Goal: Use online tool/utility: Utilize a website feature to perform a specific function

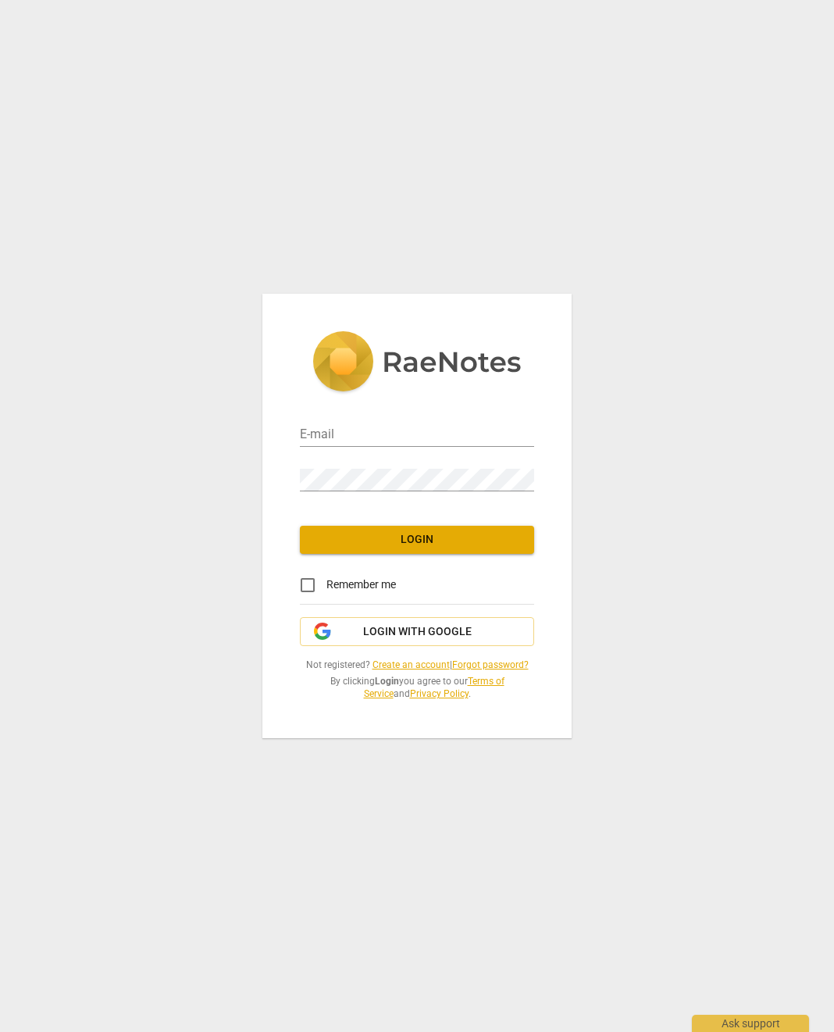
type input "brad@movingthehumanspirit.com"
click at [428, 541] on span "Login" at bounding box center [416, 540] width 209 height 16
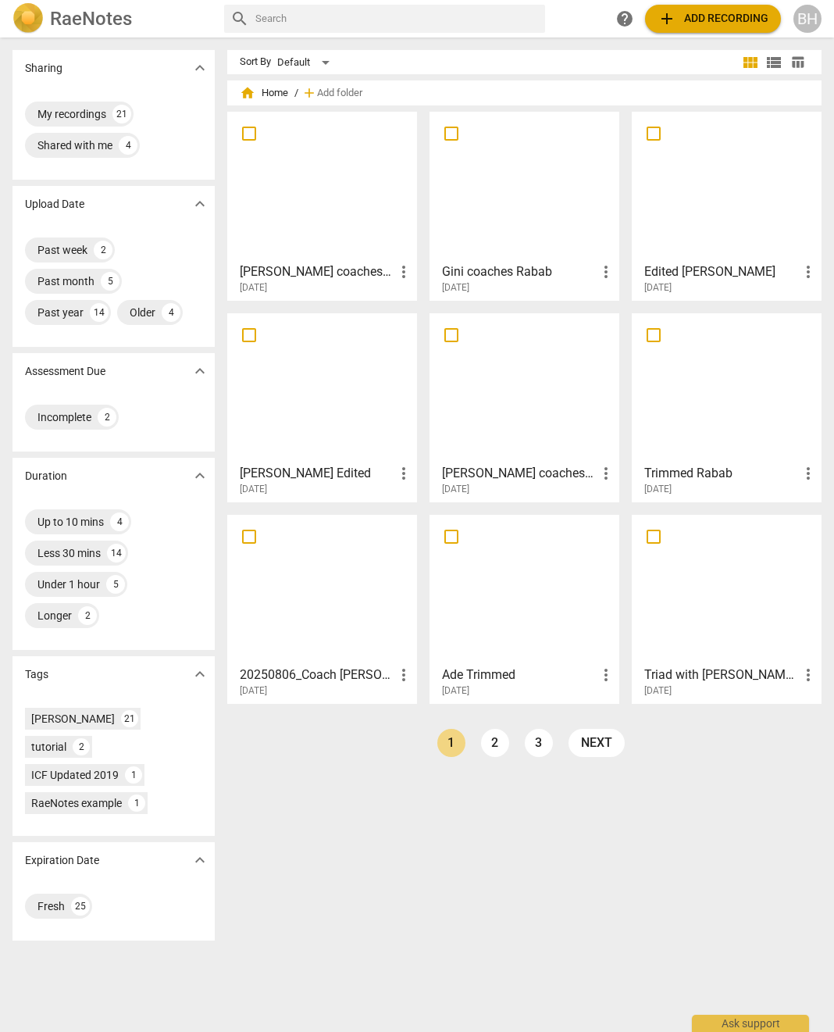
click at [719, 21] on span "add Add recording" at bounding box center [713, 18] width 111 height 19
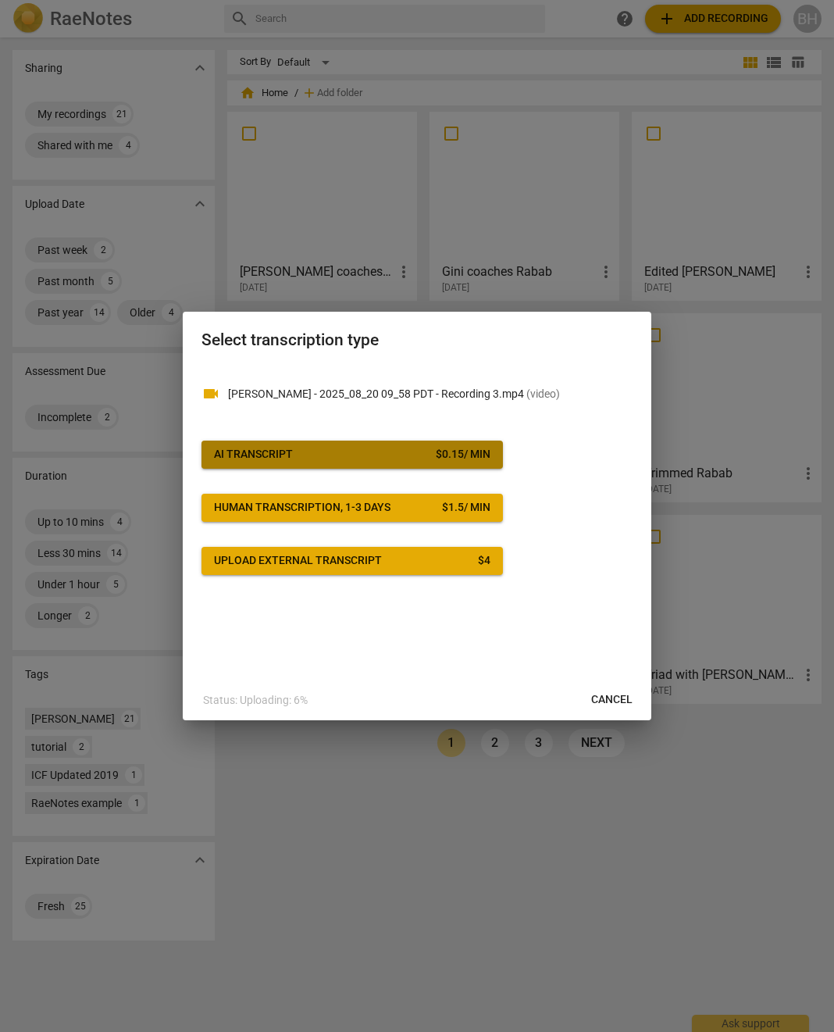
click at [489, 462] on div "$ 0.15 / min" at bounding box center [463, 455] width 55 height 16
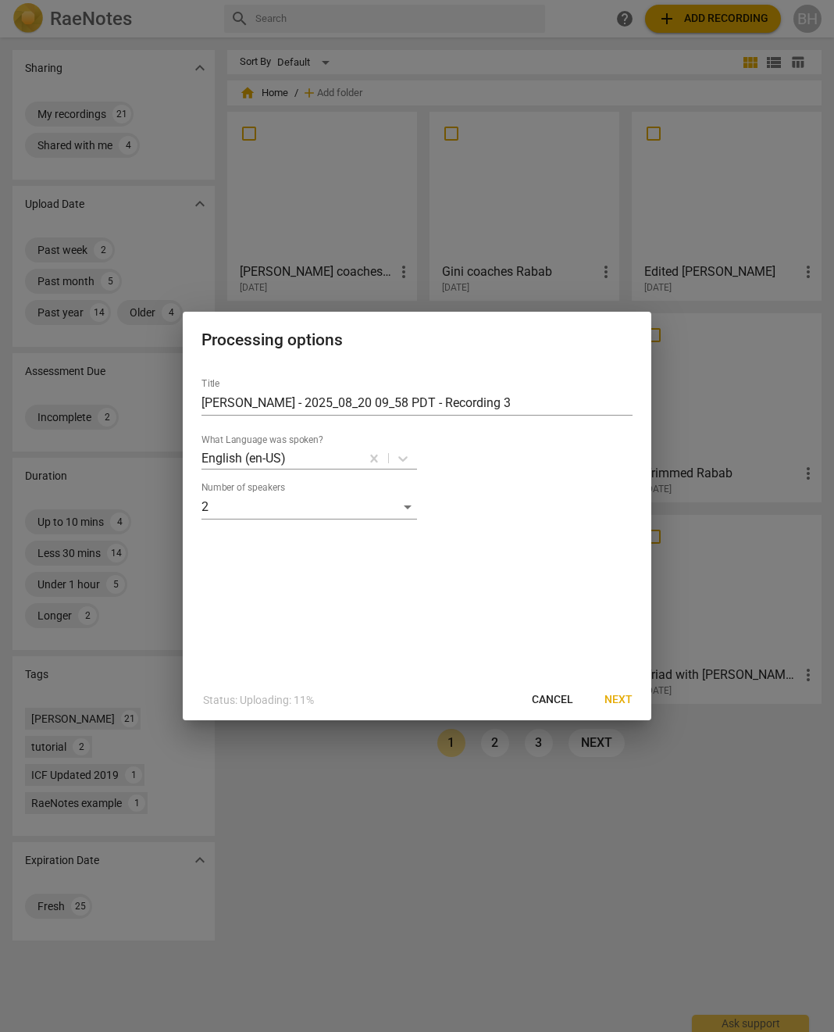
click at [625, 701] on span "Next" at bounding box center [619, 700] width 28 height 16
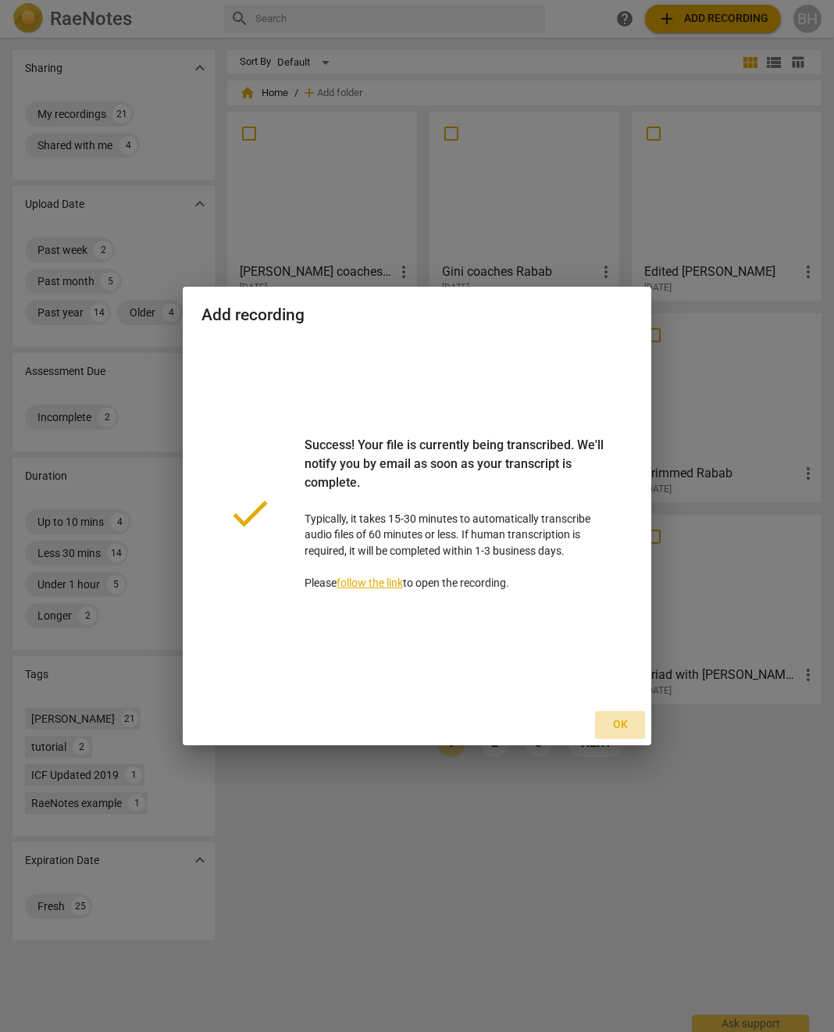
click at [619, 718] on span "Ok" at bounding box center [620, 725] width 25 height 16
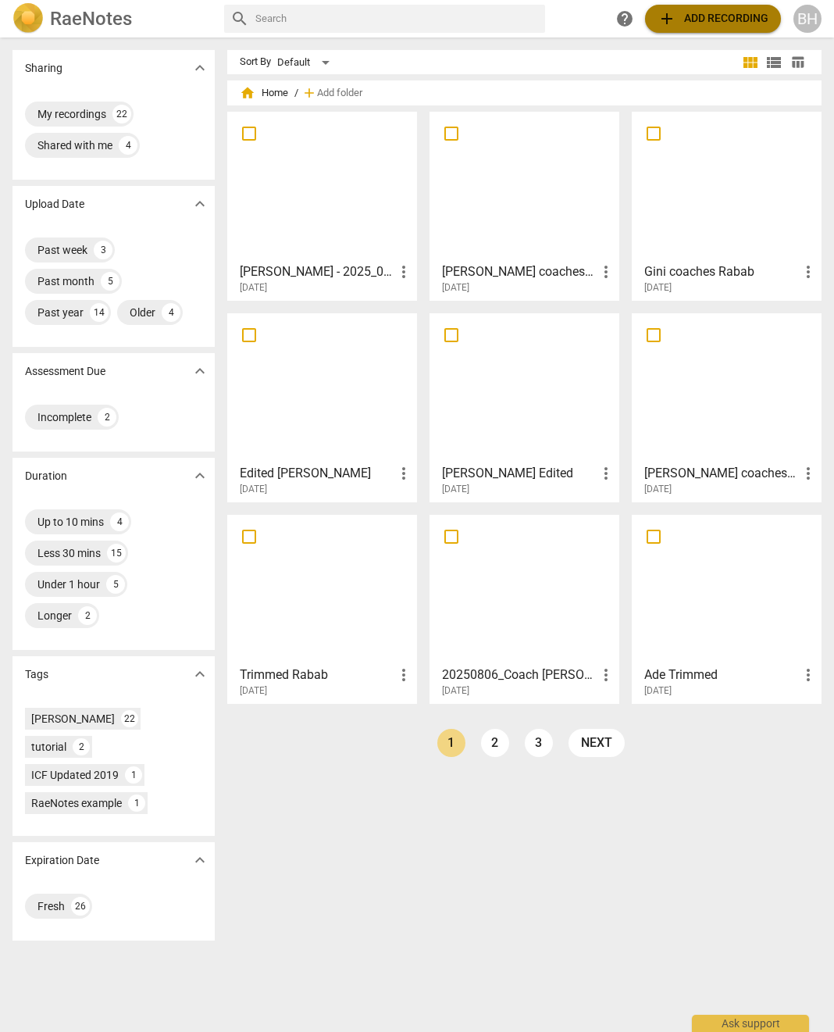
click at [747, 20] on span "add Add recording" at bounding box center [713, 18] width 111 height 19
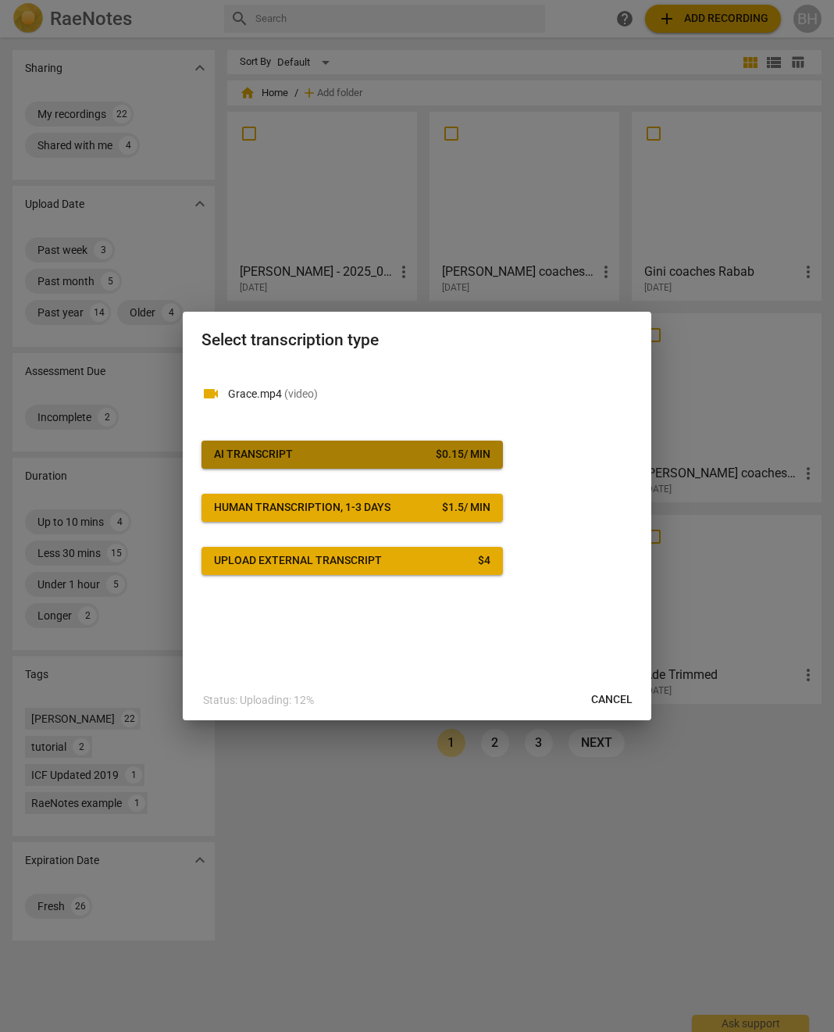
click at [458, 456] on div "$ 0.15 / min" at bounding box center [463, 455] width 55 height 16
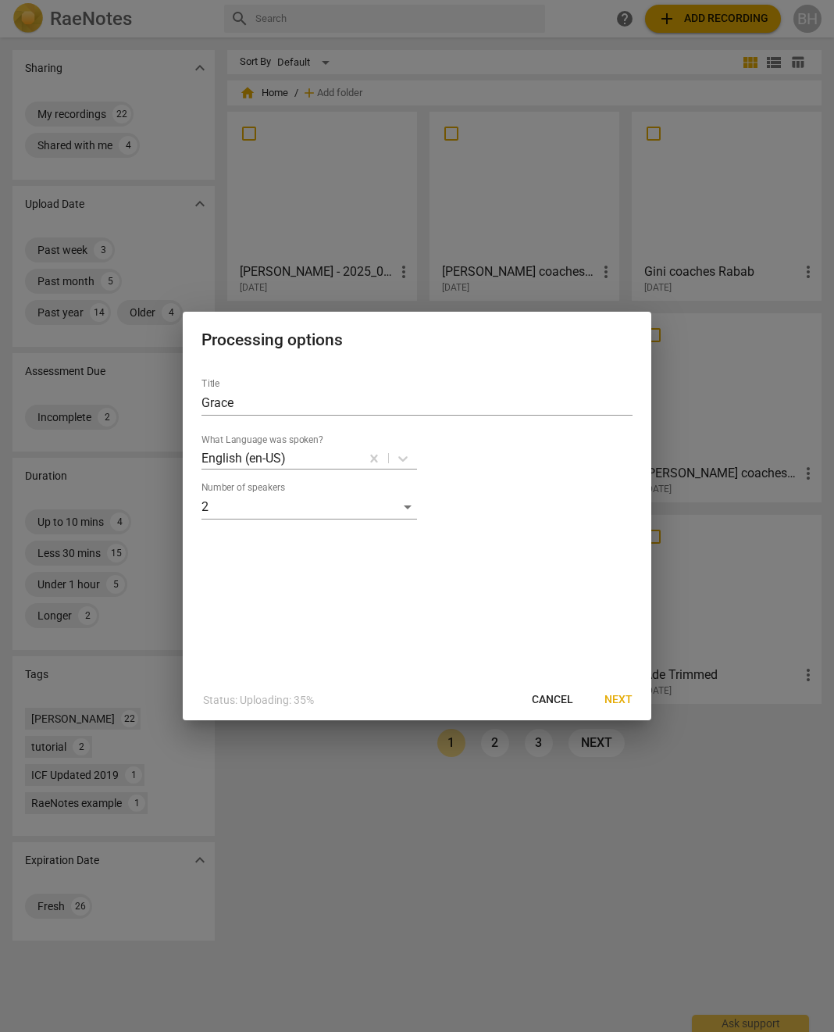
click at [622, 695] on span "Next" at bounding box center [619, 700] width 28 height 16
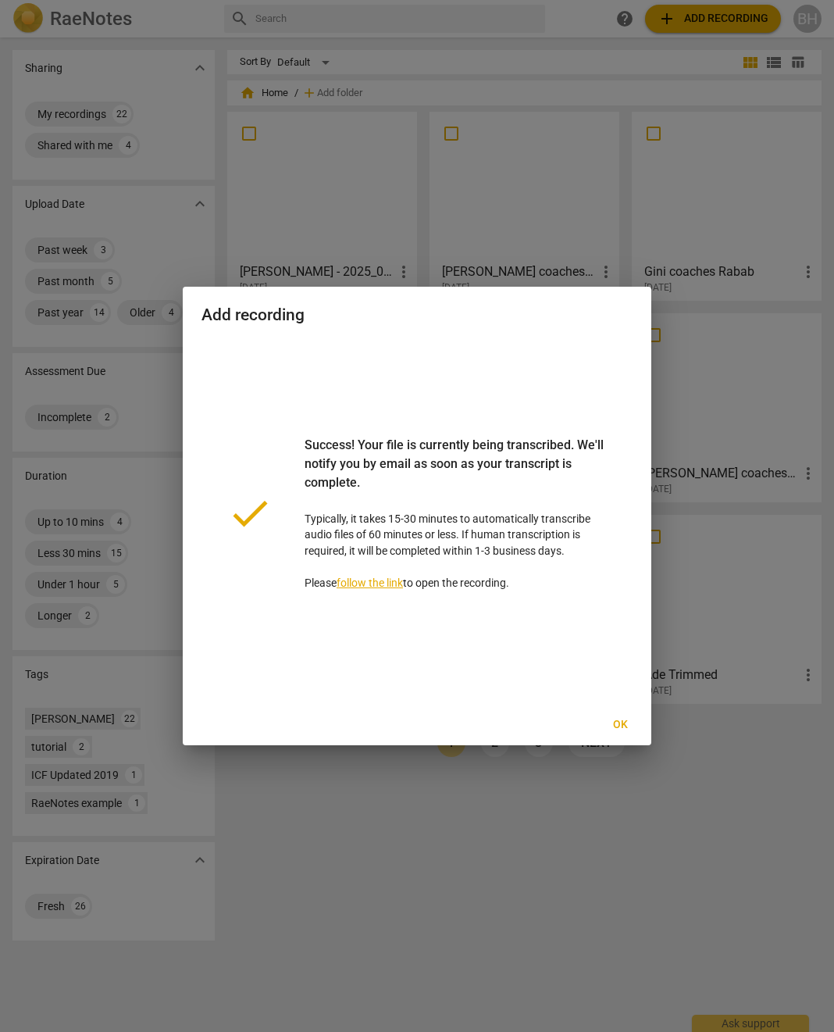
click at [620, 721] on span "Ok" at bounding box center [620, 725] width 25 height 16
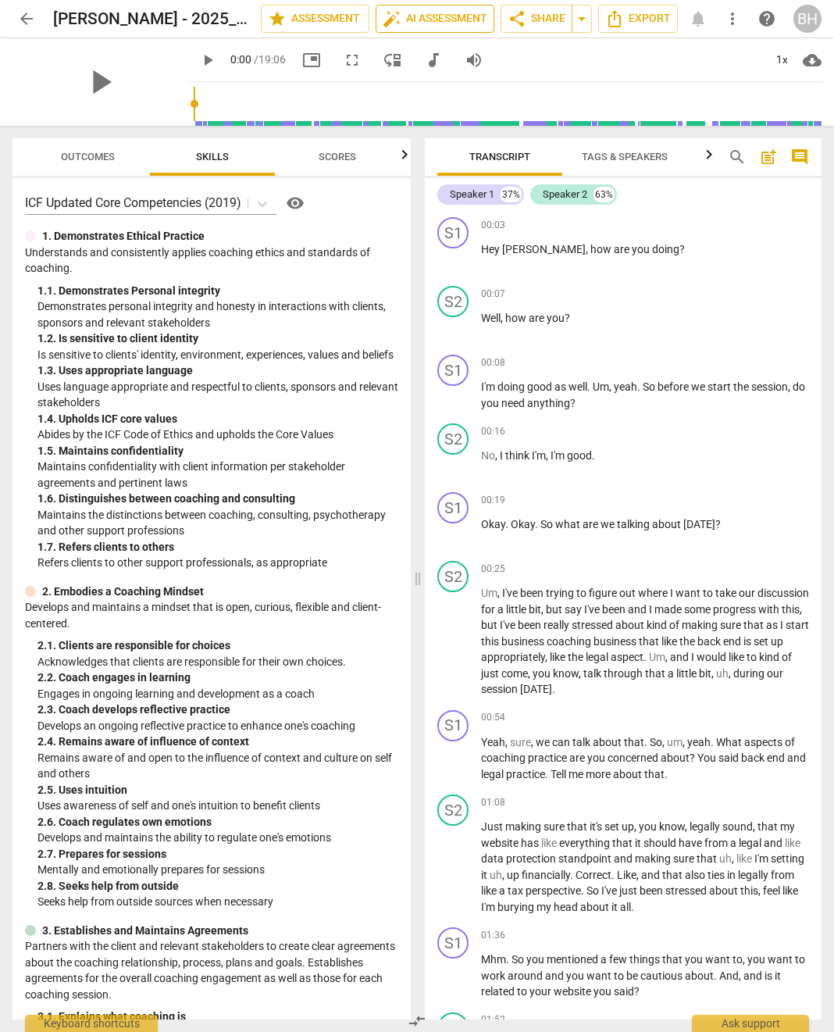
click at [455, 20] on span "auto_fix_high AI Assessment" at bounding box center [435, 18] width 105 height 19
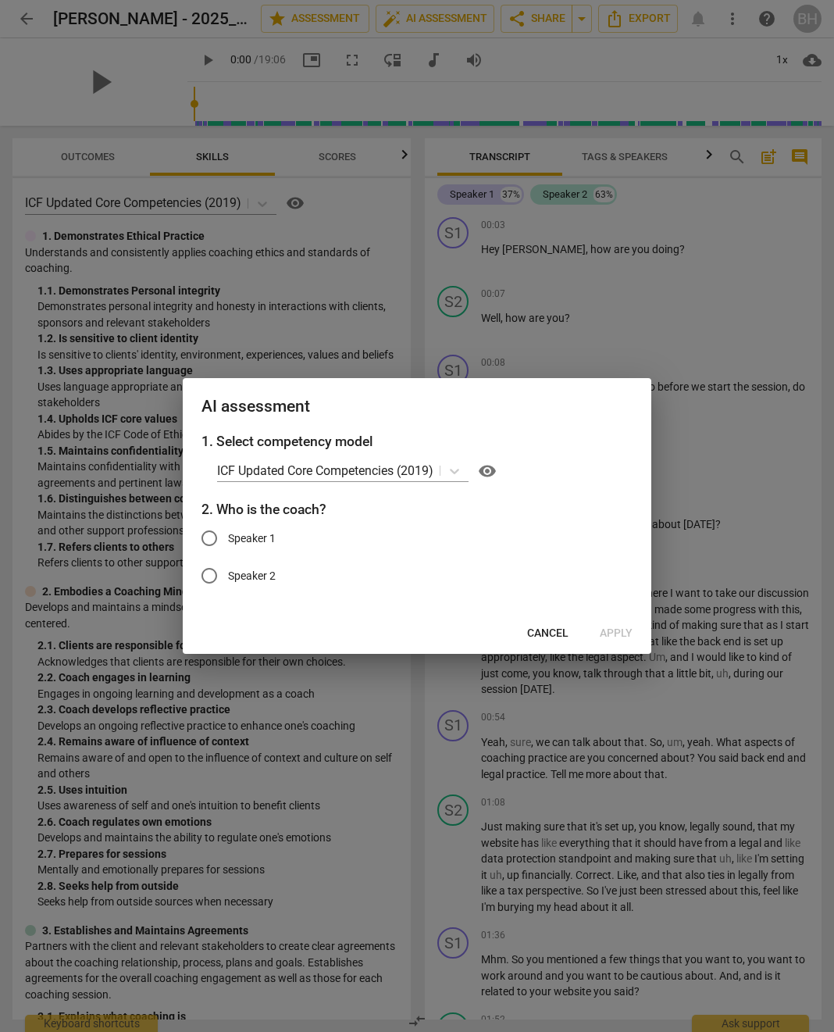
click at [541, 639] on span "Cancel" at bounding box center [547, 634] width 41 height 16
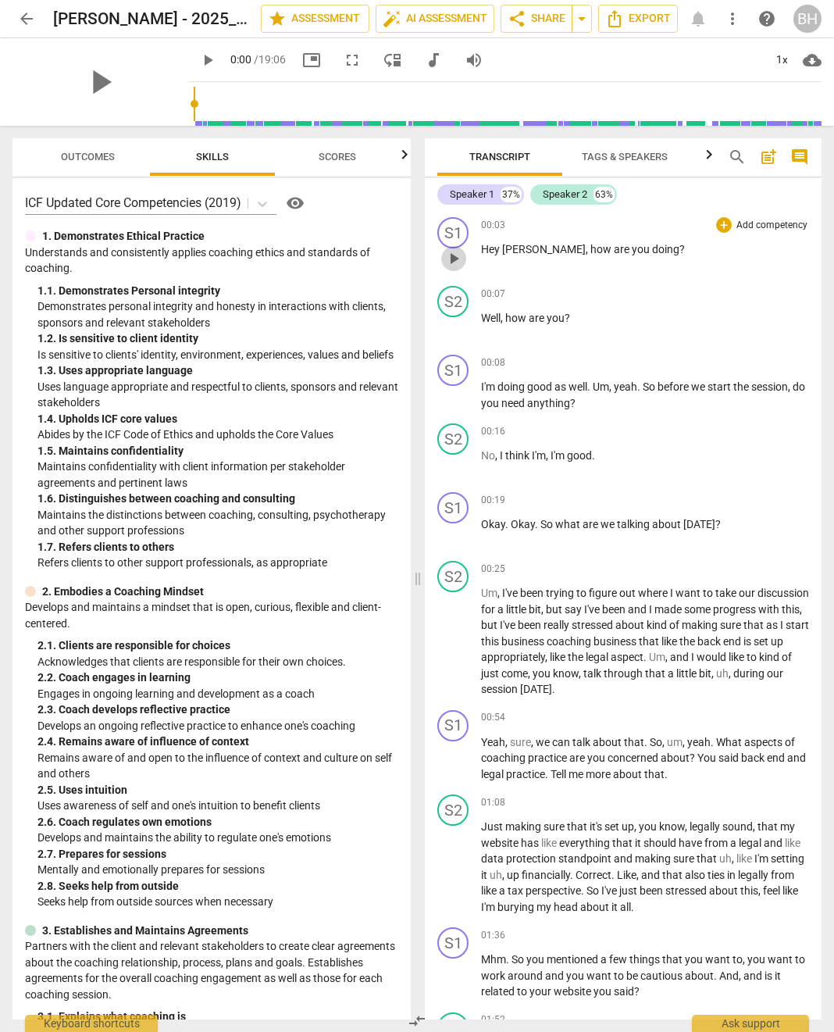
click at [457, 255] on span "play_arrow" at bounding box center [453, 258] width 19 height 19
click at [453, 259] on span "pause" at bounding box center [453, 258] width 19 height 19
type input "7"
click at [447, 226] on div "S1" at bounding box center [452, 232] width 31 height 31
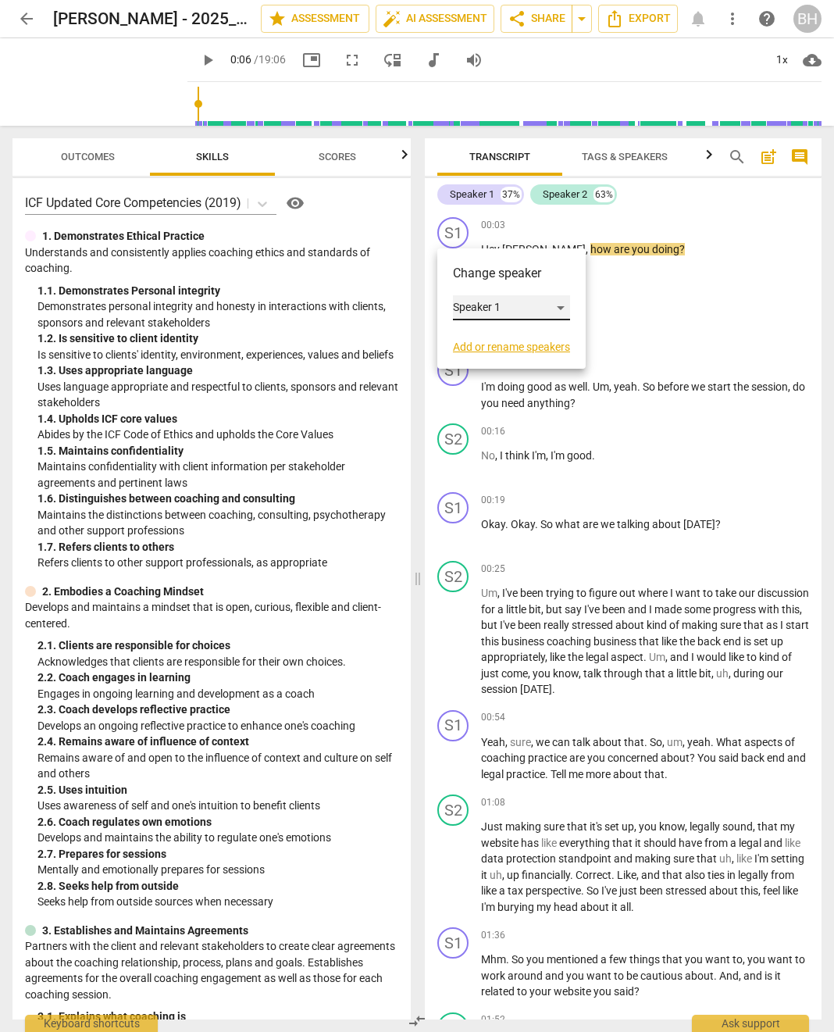
click at [559, 308] on div "Speaker 1" at bounding box center [511, 307] width 117 height 25
click at [547, 307] on li "Speaker 1" at bounding box center [512, 308] width 119 height 30
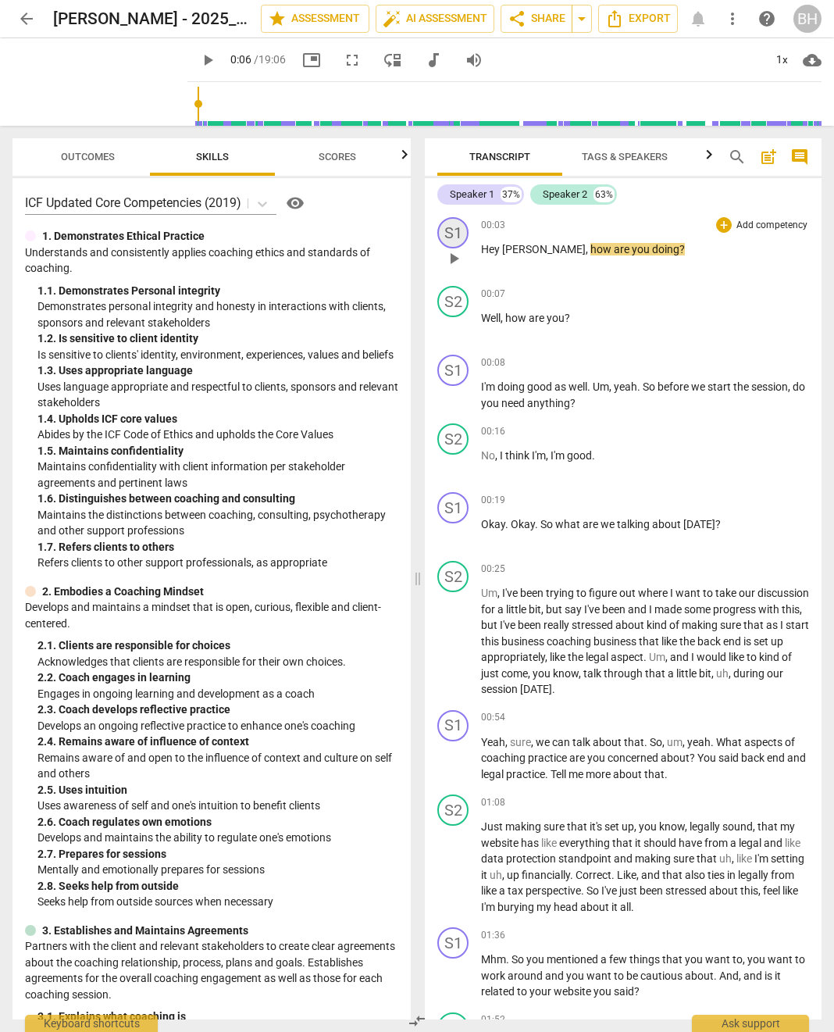
click at [462, 230] on div "S1" at bounding box center [452, 232] width 31 height 31
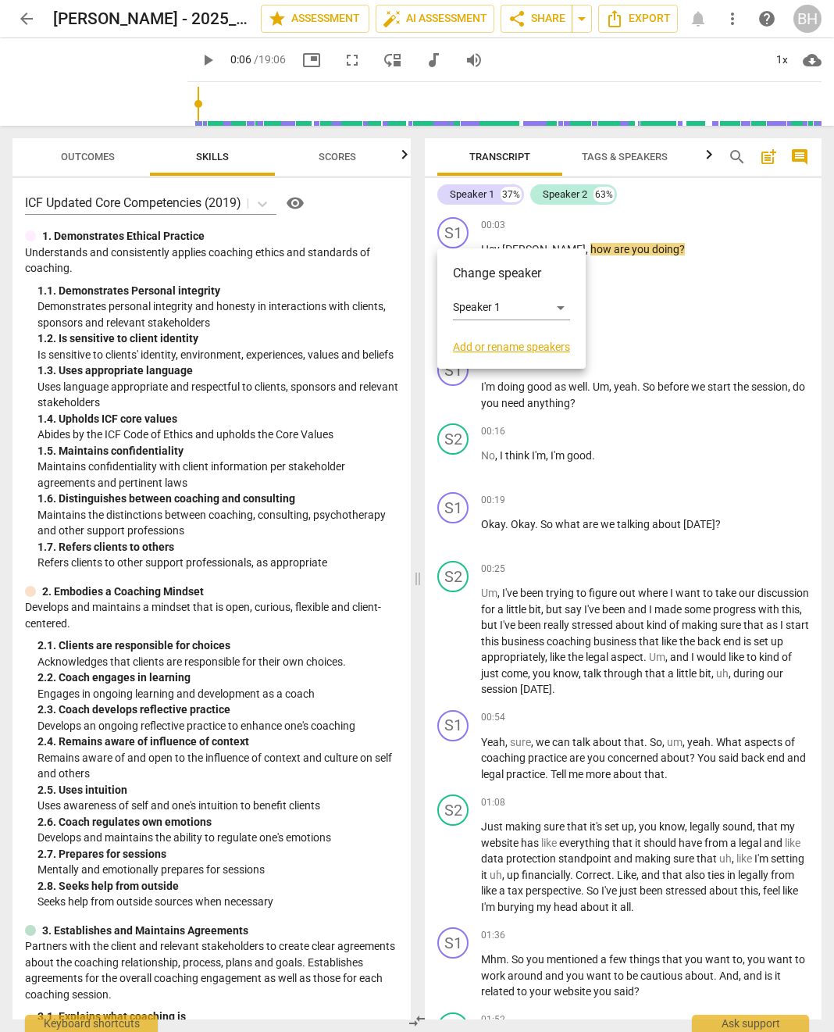
click at [487, 346] on link "Add or rename speakers" at bounding box center [511, 347] width 117 height 12
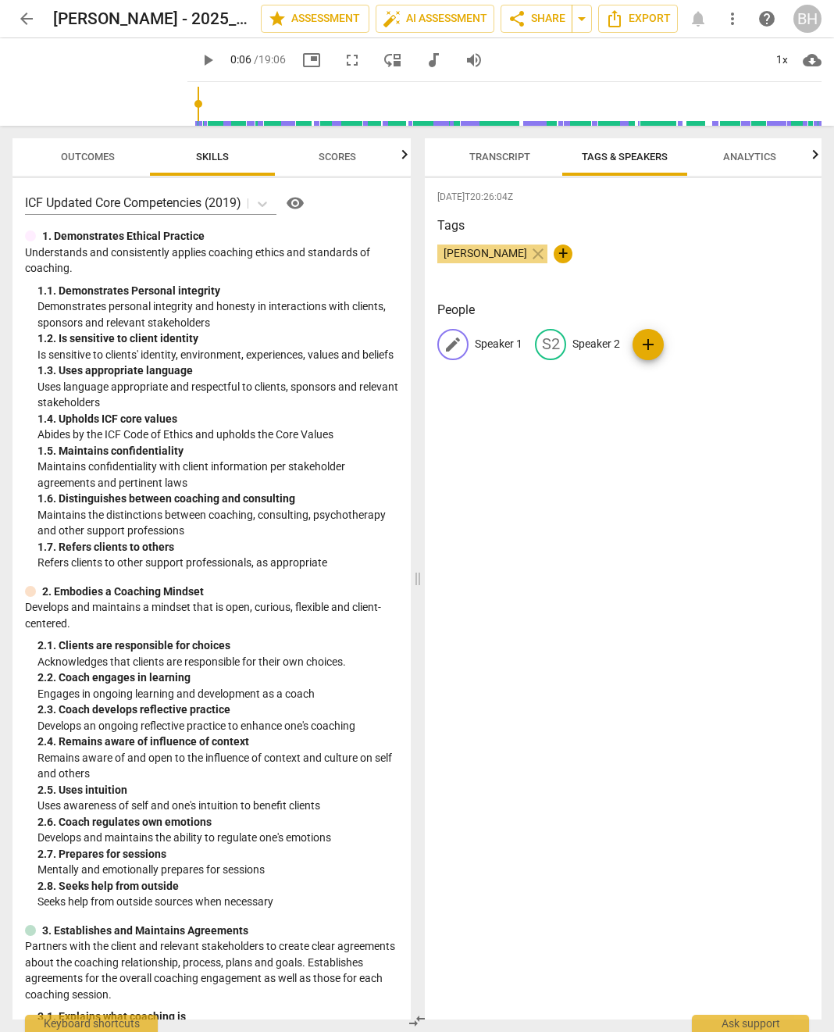
click at [493, 344] on p "Speaker 1" at bounding box center [499, 344] width 48 height 16
type input "Rai"
click at [694, 342] on p "Speaker 2" at bounding box center [698, 344] width 48 height 16
type input "Gini"
click at [432, 24] on span "auto_fix_high AI Assessment" at bounding box center [435, 18] width 105 height 19
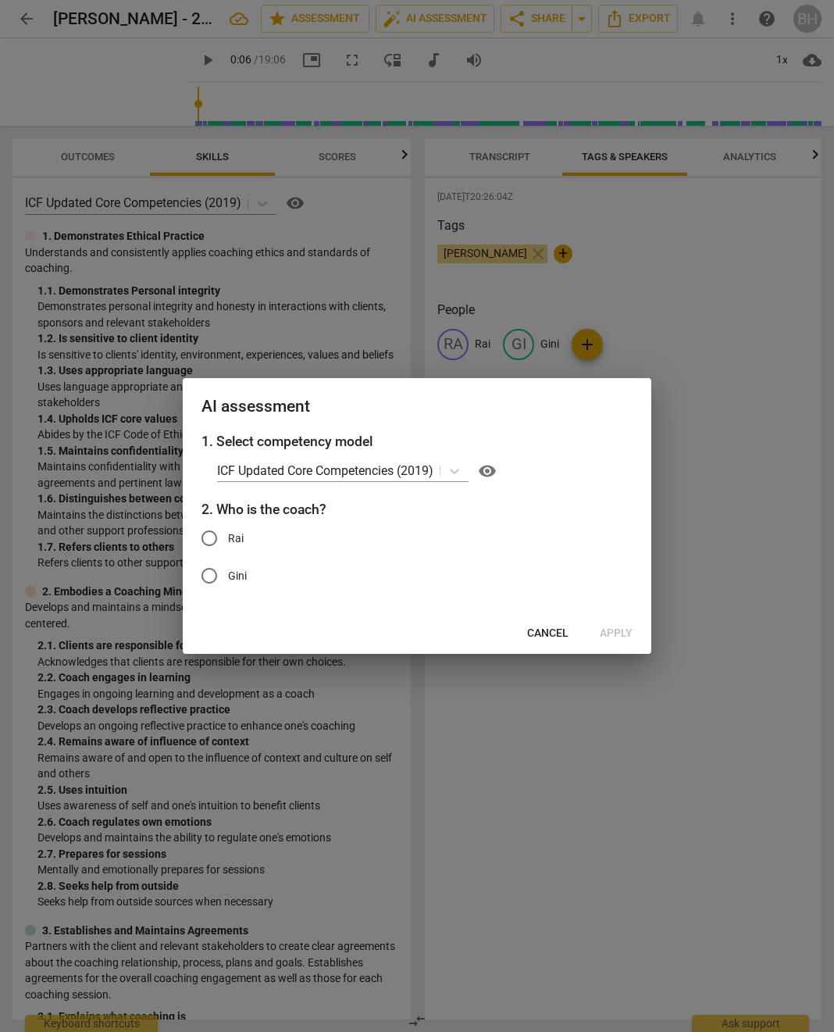
click at [211, 539] on input "Rai" at bounding box center [209, 537] width 37 height 37
radio input "true"
click at [622, 627] on span "Apply" at bounding box center [616, 634] width 33 height 16
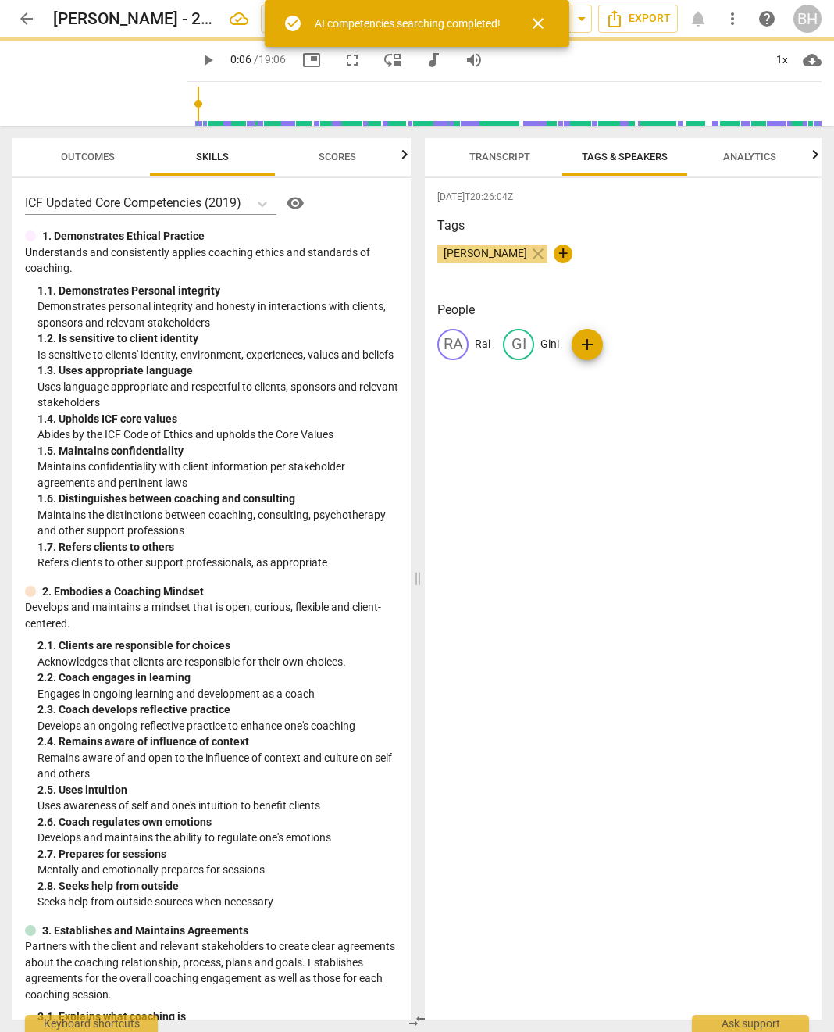
type input "7"
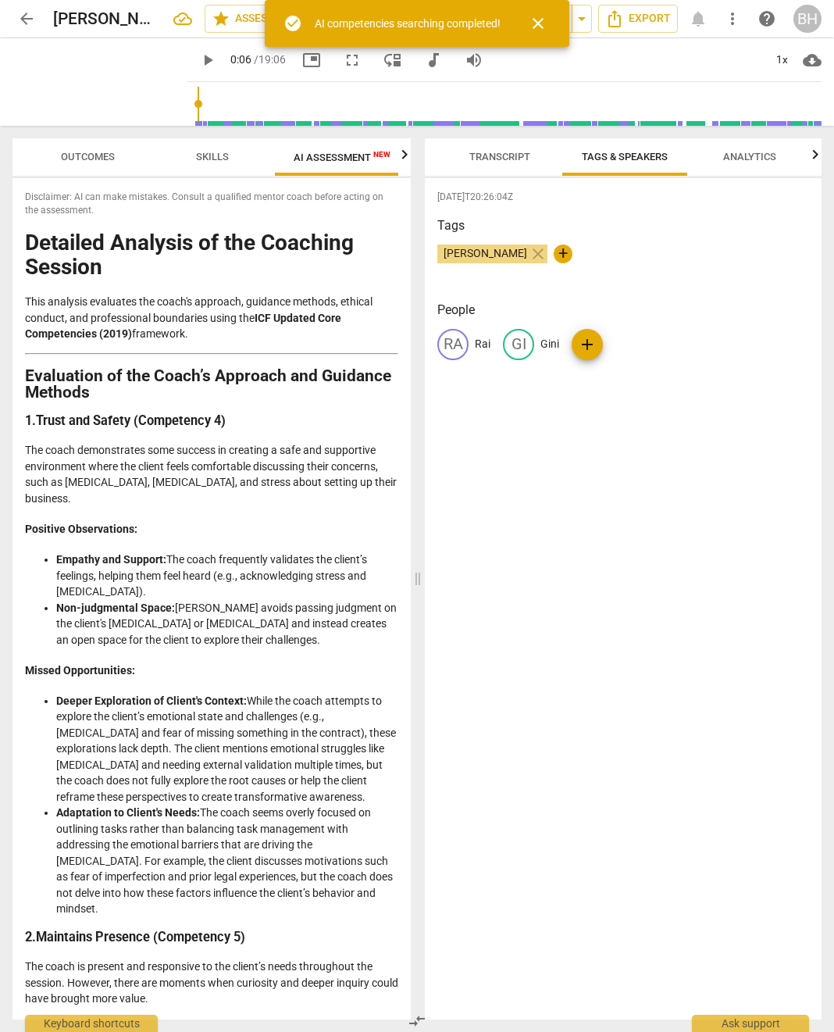
scroll to position [0, 10]
